Goal: Find contact information: Find contact information

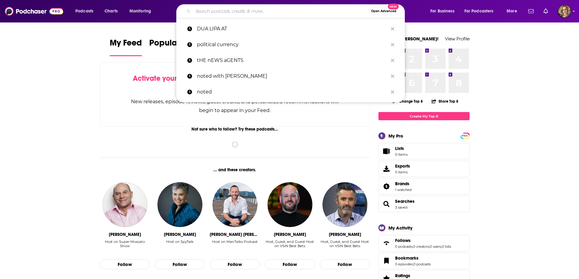
click at [230, 12] on input "Search podcasts, credits, & more..." at bounding box center [280, 11] width 175 height 10
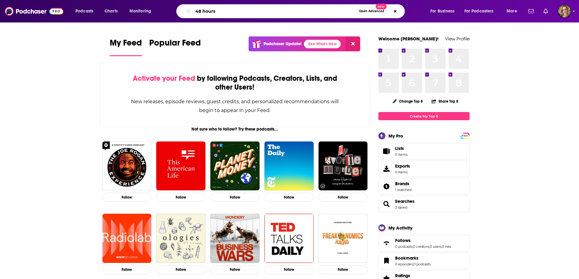
type input "48 hours"
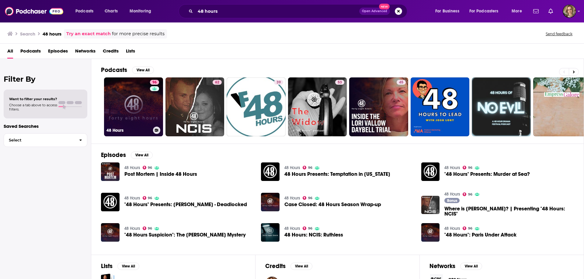
click at [131, 104] on link "96 48 Hours" at bounding box center [133, 107] width 59 height 59
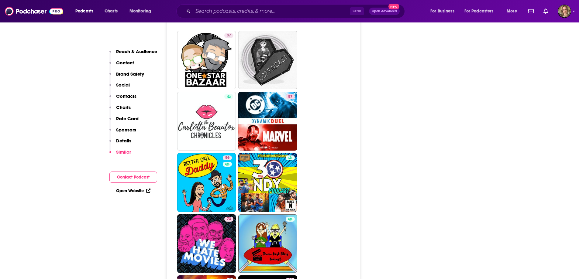
scroll to position [3309, 0]
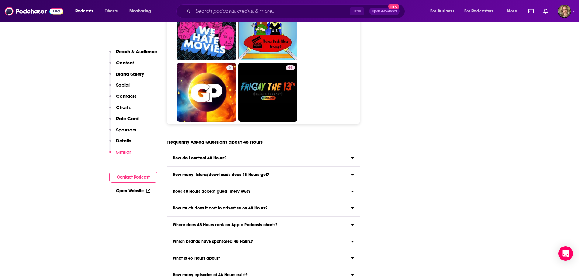
click at [274, 156] on div "How do I contact 48 Hours?" at bounding box center [263, 158] width 193 height 4
click at [0, 0] on input "How do I contact 48 Hours? Click here to view contact information for 48 Hours ." at bounding box center [0, 0] width 0 height 0
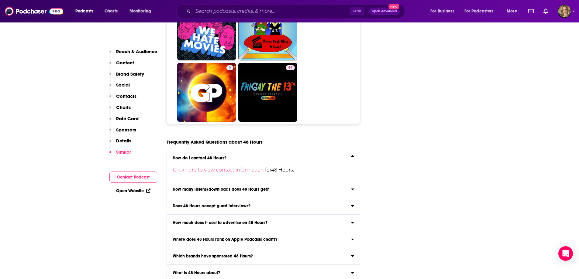
click at [251, 167] on link "Click here to view contact information" at bounding box center [219, 170] width 92 height 6
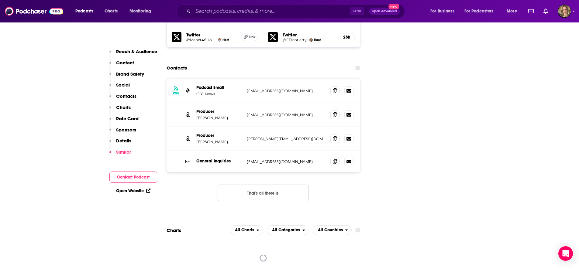
scroll to position [748, 0]
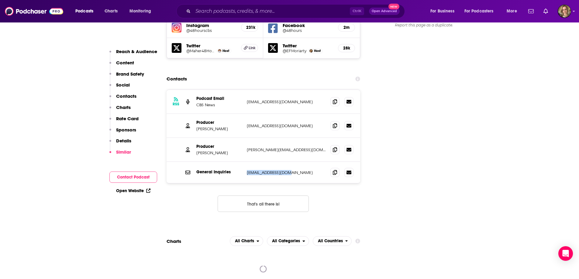
drag, startPoint x: 293, startPoint y: 130, endPoint x: 232, endPoint y: 122, distance: 61.6
click at [232, 162] on div "General Inquiries [EMAIL_ADDRESS][DOMAIN_NAME] [EMAIL_ADDRESS][DOMAIN_NAME]" at bounding box center [264, 172] width 194 height 21
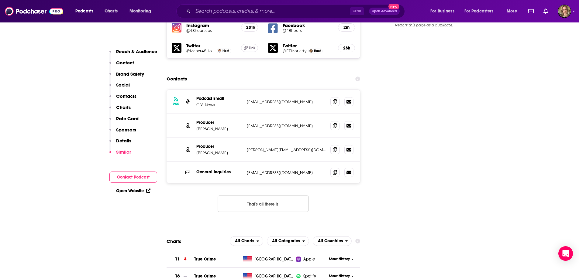
drag, startPoint x: 299, startPoint y: 61, endPoint x: 245, endPoint y: 56, distance: 55.0
click at [245, 90] on div "RSS Podcast Email CBS News [EMAIL_ADDRESS][DOMAIN_NAME] [EMAIL_ADDRESS][DOMAIN_…" at bounding box center [264, 102] width 194 height 24
copy p "[EMAIL_ADDRESS][DOMAIN_NAME]"
